Goal: Task Accomplishment & Management: Manage account settings

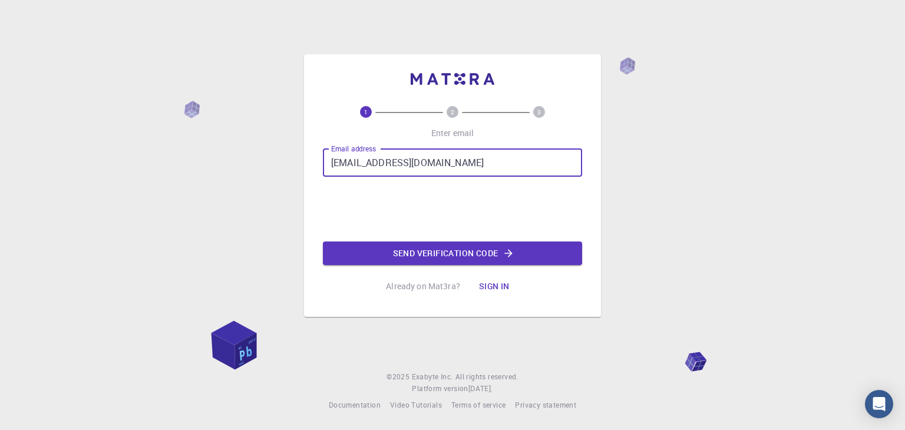
type input "[EMAIL_ADDRESS][DOMAIN_NAME]"
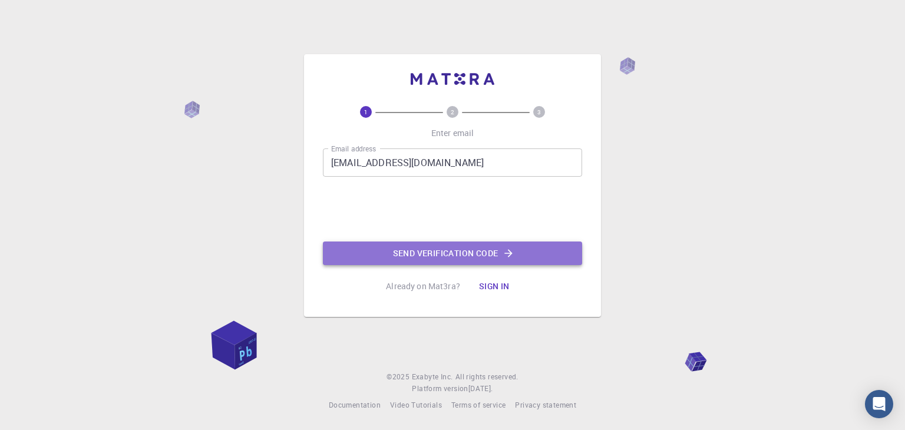
click at [419, 253] on button "Send verification code" at bounding box center [452, 254] width 259 height 24
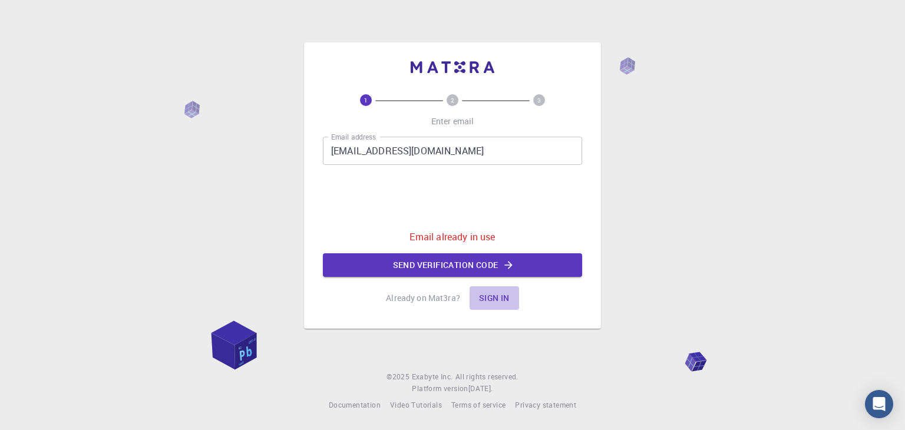
click at [495, 298] on button "Sign in" at bounding box center [495, 298] width 50 height 24
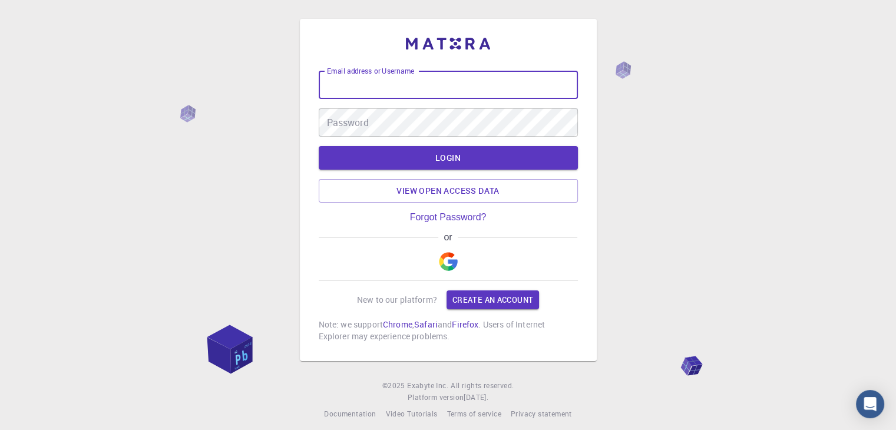
click at [360, 85] on input "Email address or Username" at bounding box center [448, 85] width 259 height 28
type input "[EMAIL_ADDRESS][DOMAIN_NAME]"
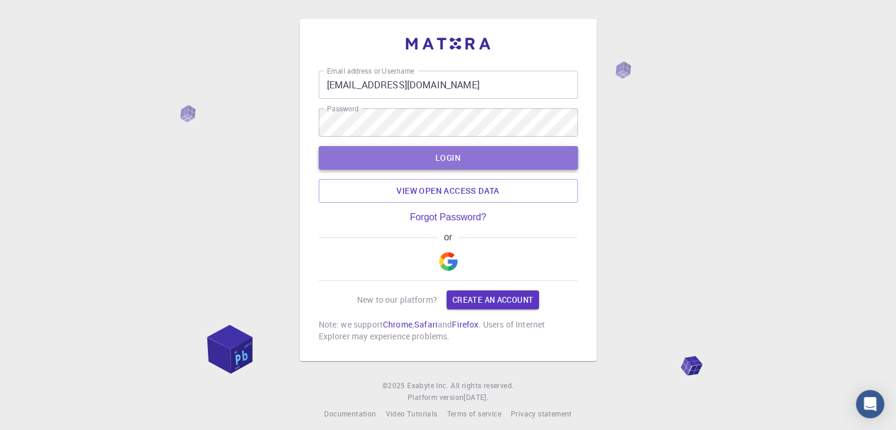
click at [441, 157] on button "LOGIN" at bounding box center [448, 158] width 259 height 24
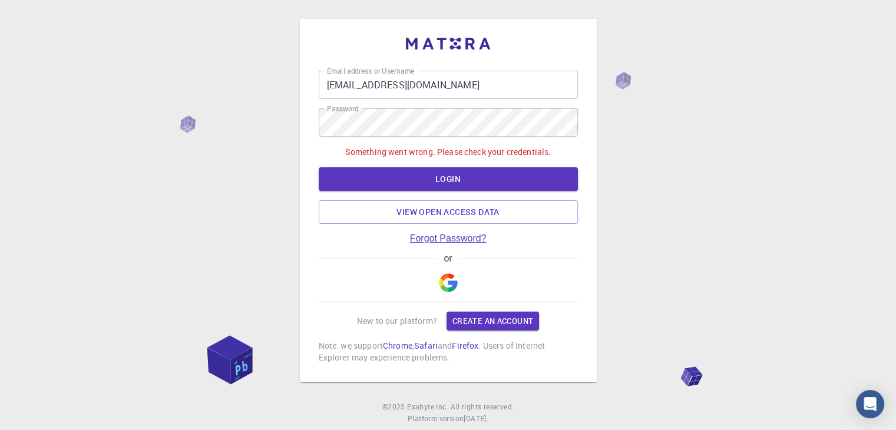
click at [429, 237] on link "Forgot Password?" at bounding box center [448, 238] width 77 height 11
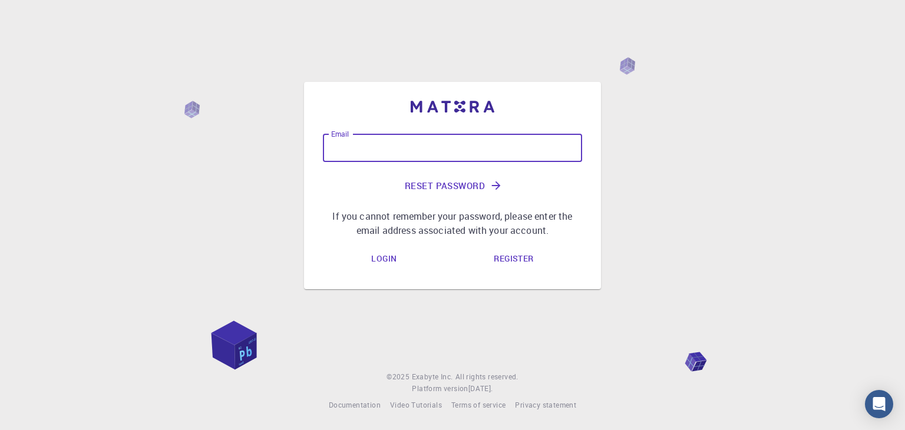
click at [341, 147] on input "Email" at bounding box center [452, 148] width 259 height 28
type input "[EMAIL_ADDRESS][DOMAIN_NAME]"
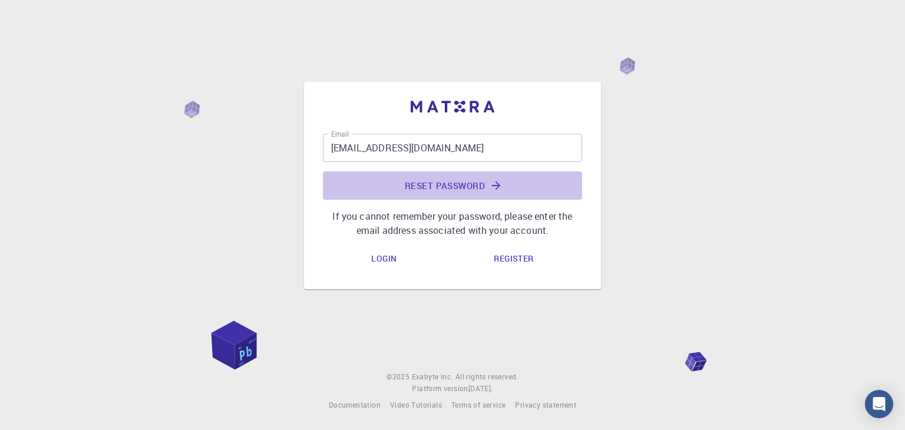
click at [430, 187] on button "Reset Password" at bounding box center [452, 186] width 259 height 28
